Goal: Find specific page/section: Find specific page/section

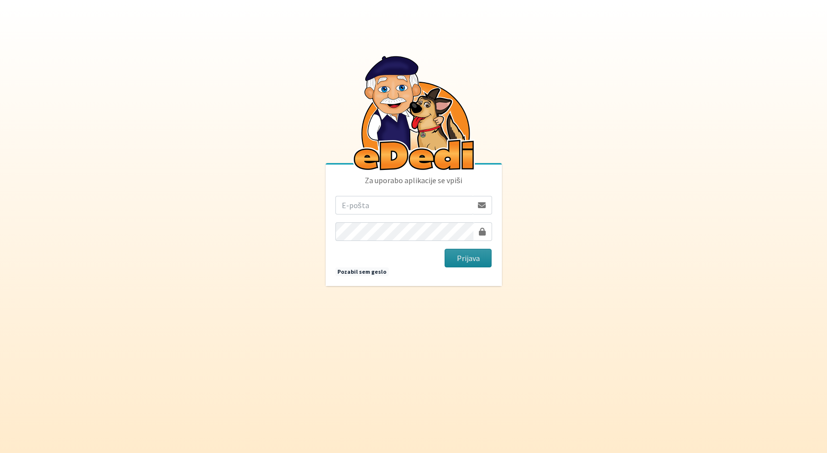
type input "[EMAIL_ADDRESS][DOMAIN_NAME]"
click at [458, 259] on button "Prijava" at bounding box center [467, 258] width 47 height 19
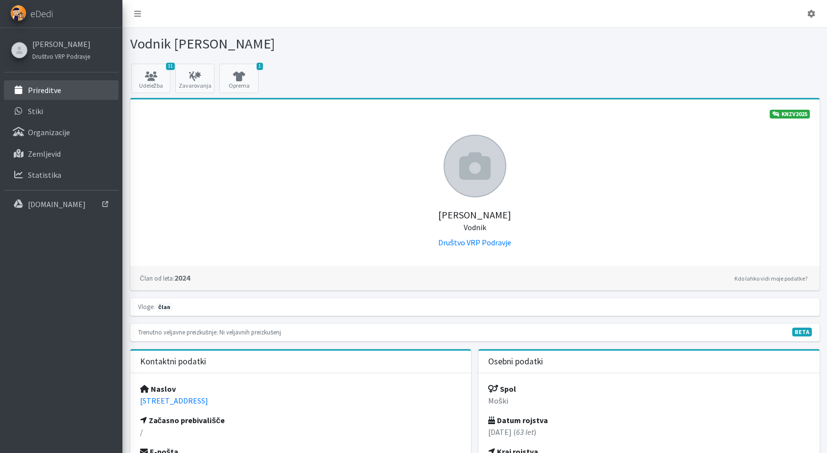
click at [60, 94] on link "Prireditve" at bounding box center [61, 90] width 115 height 20
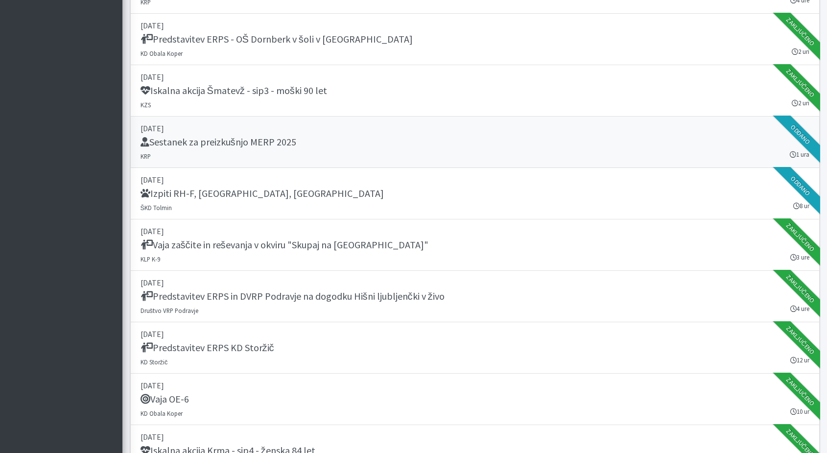
scroll to position [863, 0]
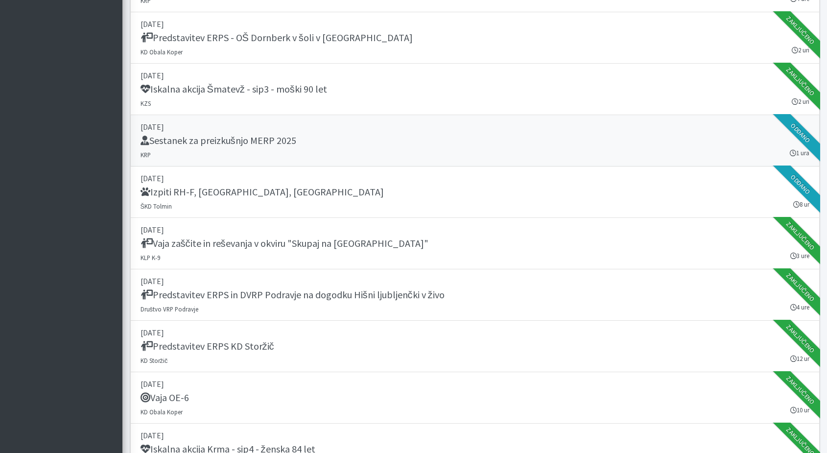
click at [226, 140] on h5 "Sestanek za preizkušnjo MERP 2025" at bounding box center [218, 141] width 156 height 12
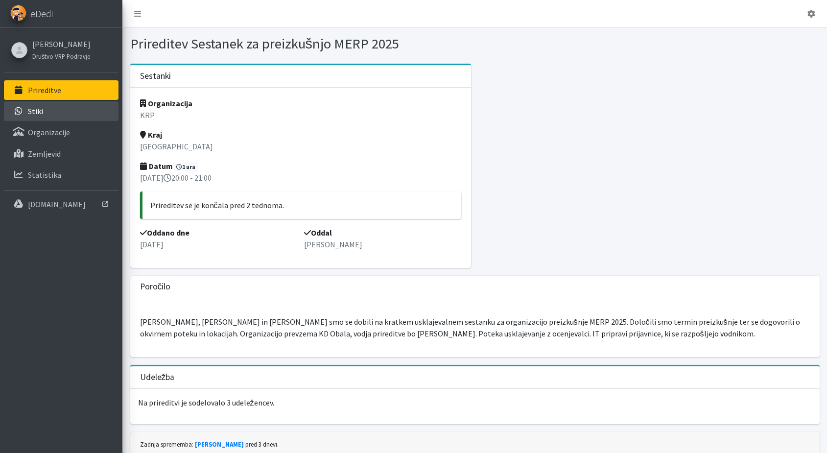
click at [48, 113] on link "Stiki" at bounding box center [61, 111] width 115 height 20
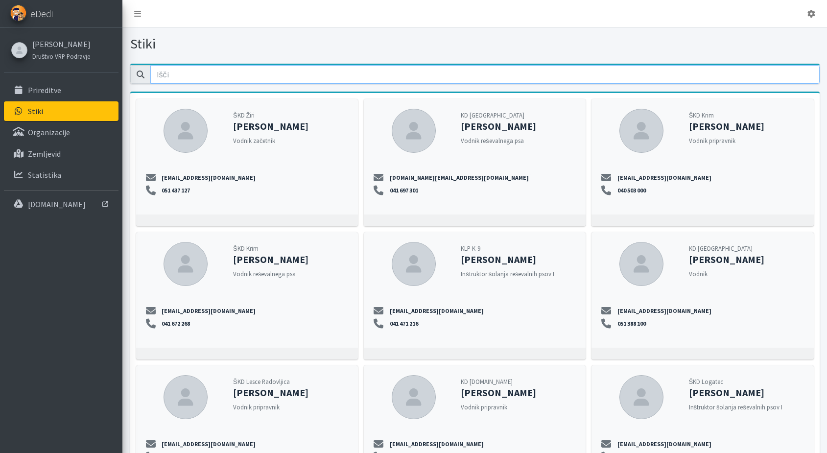
click at [189, 76] on input "email" at bounding box center [484, 74] width 669 height 19
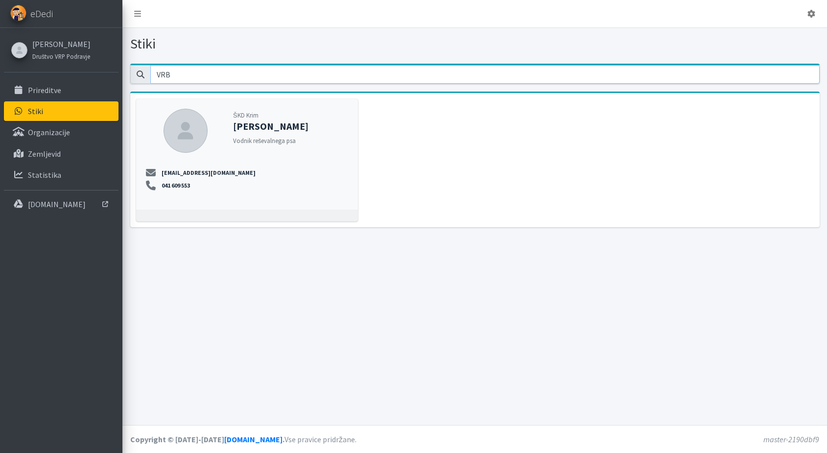
type input "VRB"
